Goal: Navigation & Orientation: Find specific page/section

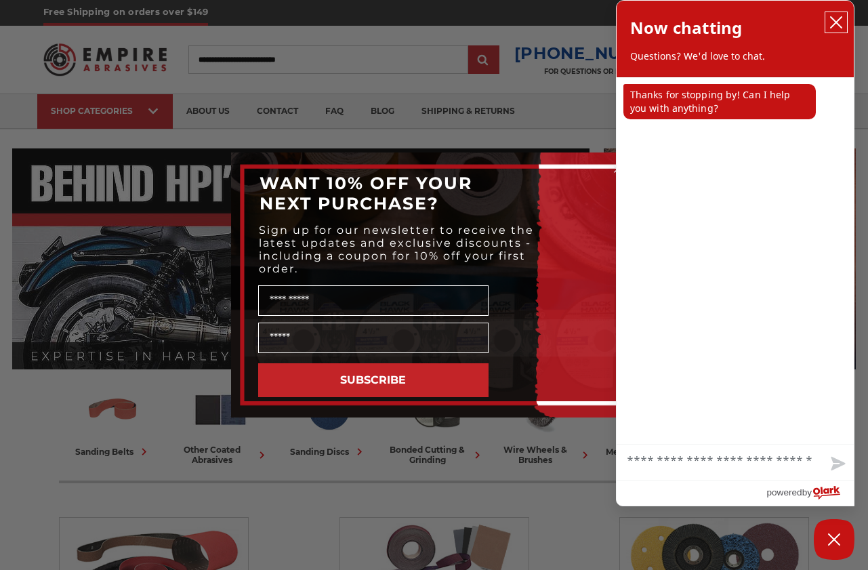
click at [831, 17] on icon "close chatbox" at bounding box center [835, 22] width 11 height 11
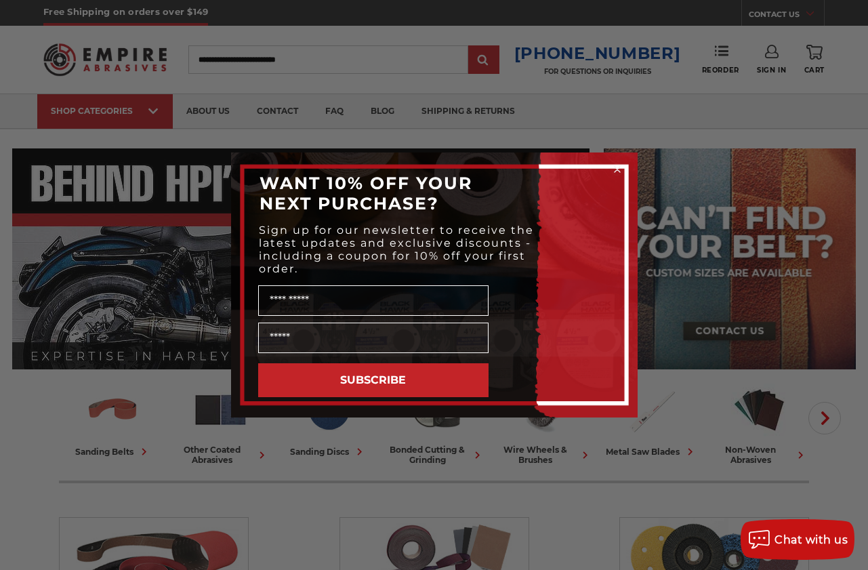
click at [616, 174] on circle "Close dialog" at bounding box center [616, 169] width 13 height 13
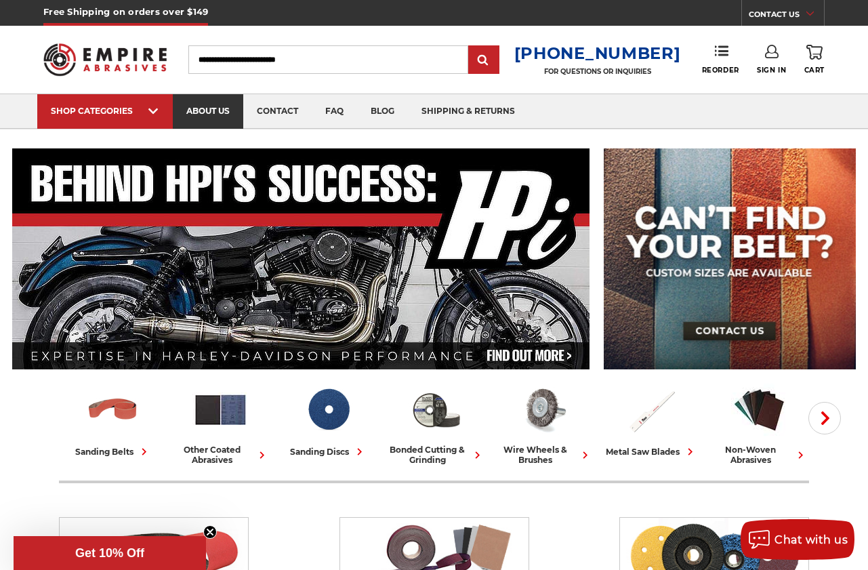
click at [202, 114] on link "about us" at bounding box center [208, 111] width 70 height 35
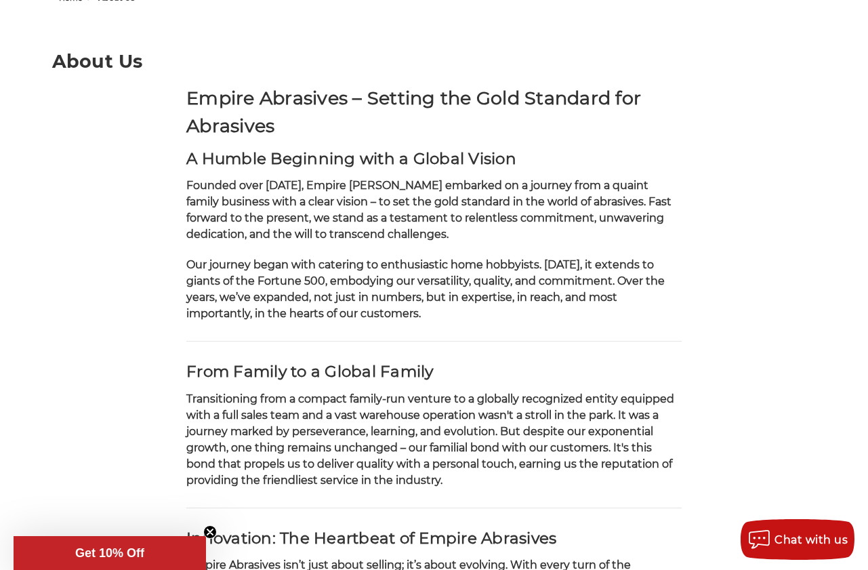
scroll to position [144, 0]
